Goal: Register for event/course

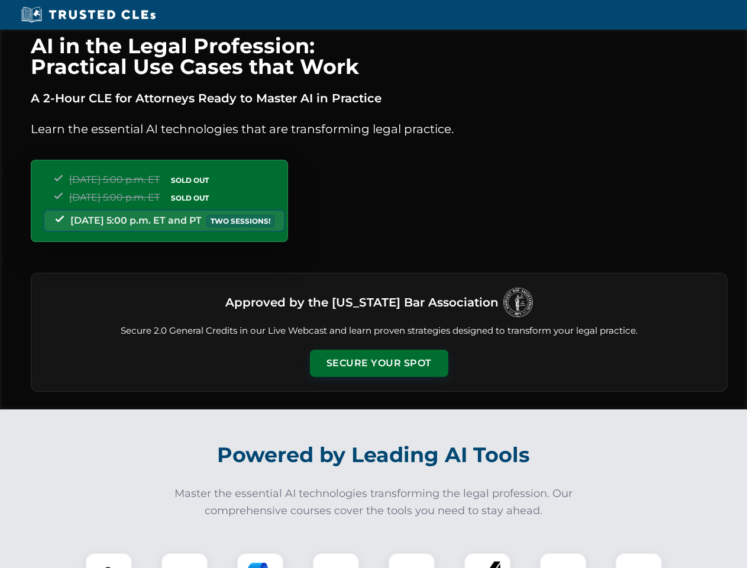
click at [378, 363] on button "Secure Your Spot" at bounding box center [379, 362] width 138 height 27
click at [109, 560] on img at bounding box center [109, 576] width 34 height 34
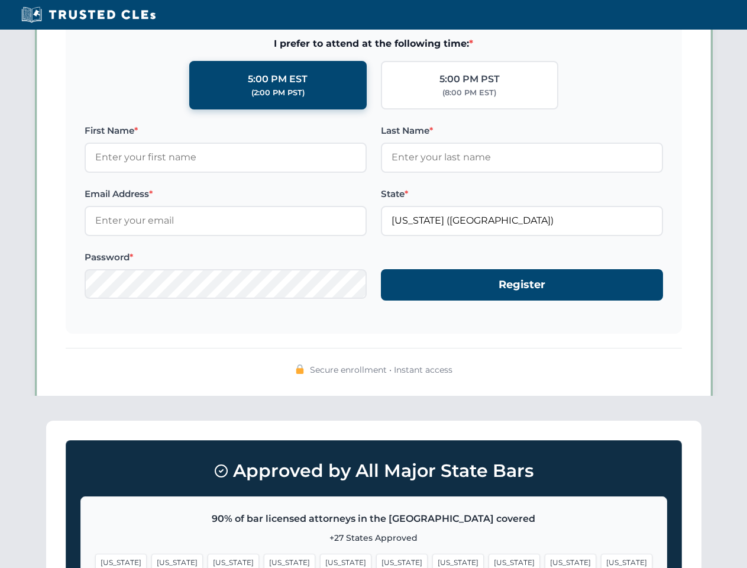
click at [432, 560] on span "[US_STATE]" at bounding box center [457, 561] width 51 height 17
click at [545, 560] on span "[US_STATE]" at bounding box center [570, 561] width 51 height 17
